Goal: Information Seeking & Learning: Learn about a topic

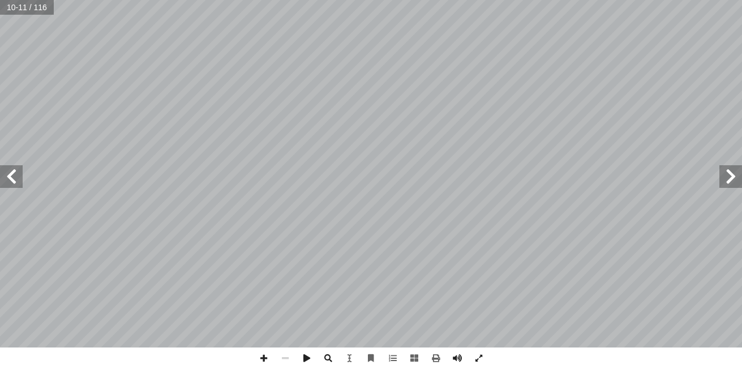
click at [8, 185] on span at bounding box center [11, 176] width 23 height 23
drag, startPoint x: 8, startPoint y: 185, endPoint x: -16, endPoint y: 192, distance: 25.4
click at [721, 179] on span at bounding box center [730, 176] width 23 height 23
click at [719, 212] on div "٨ ة َّ كائنات مجهري :) ١ نشاط ( شاهد؟ أ � � رة، ماذ ّ كب ُ لم � دة ثم بالعدسة ّ…" at bounding box center [371, 174] width 742 height 348
drag, startPoint x: 720, startPoint y: 186, endPoint x: 263, endPoint y: 363, distance: 490.1
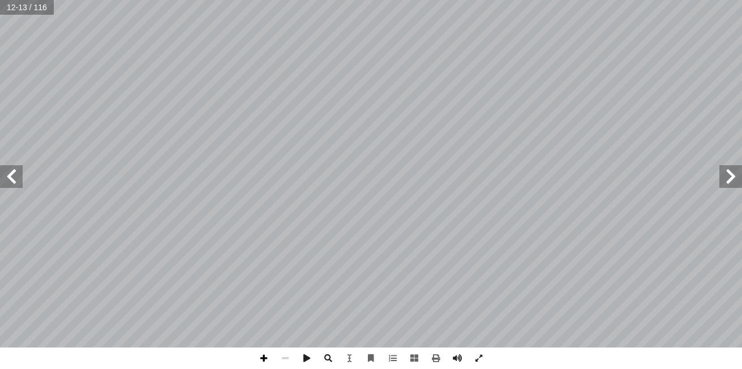
click at [263, 363] on span at bounding box center [264, 359] width 22 height 22
click at [289, 361] on span at bounding box center [286, 359] width 22 height 22
